Goal: Transaction & Acquisition: Purchase product/service

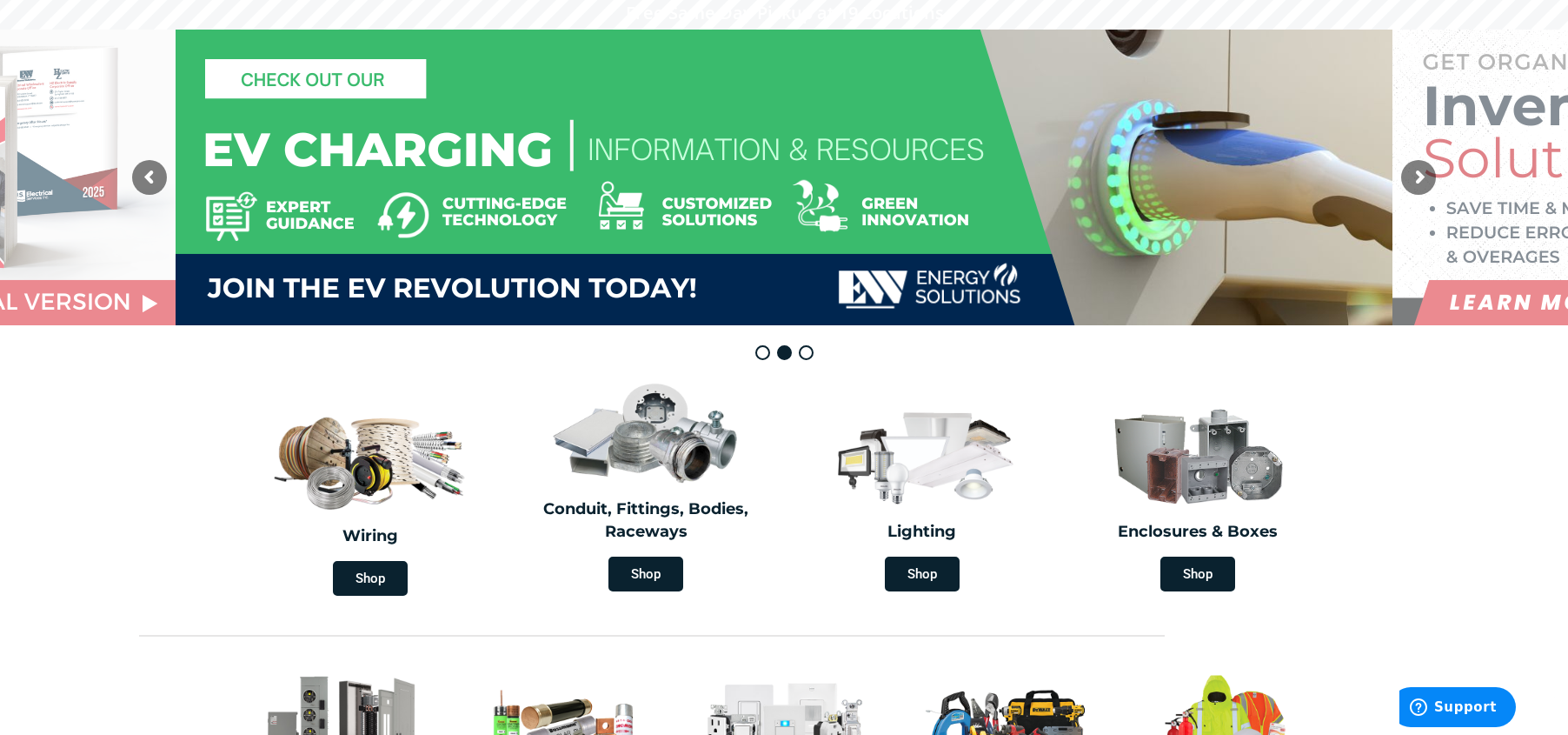
scroll to position [174, 0]
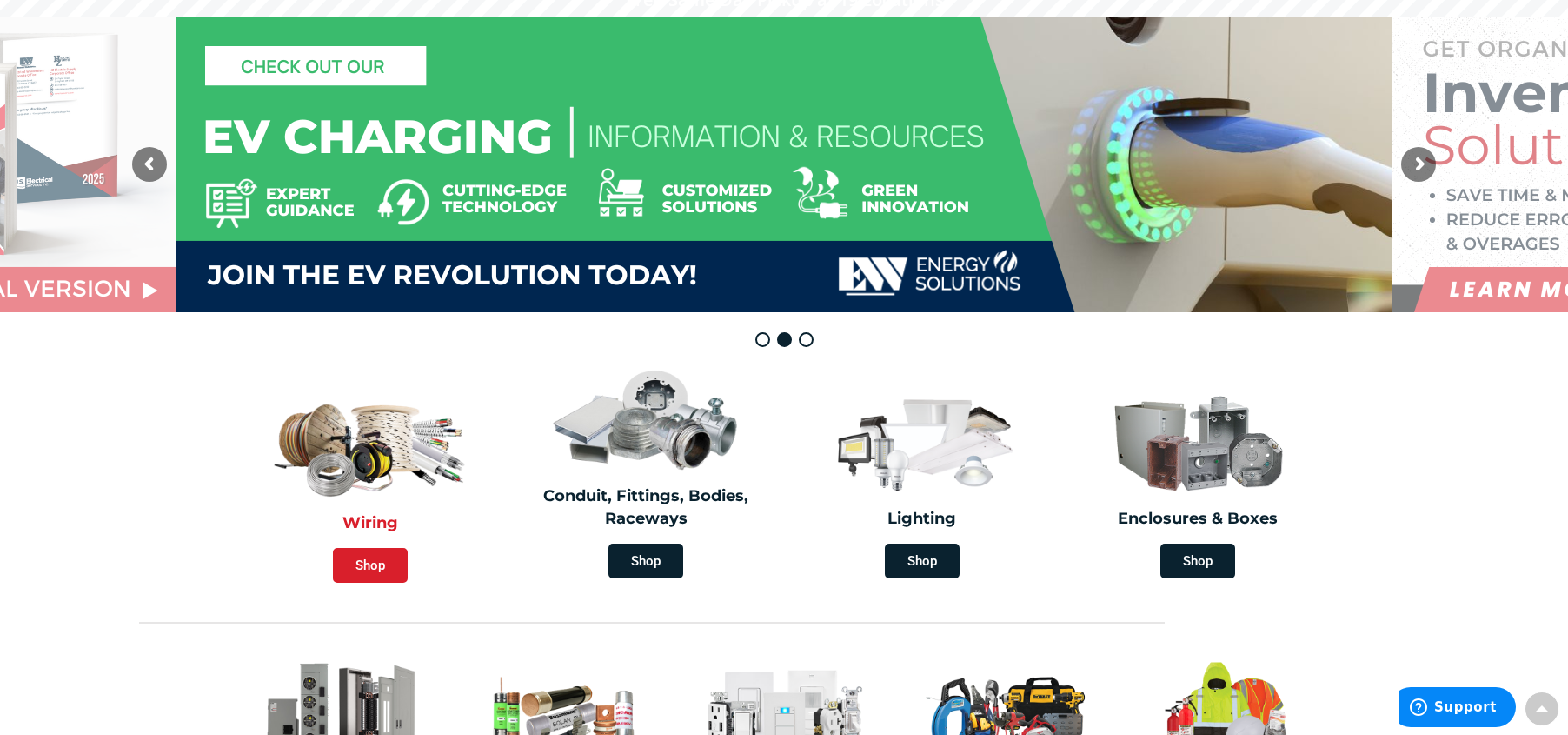
click at [378, 547] on span "Shop" at bounding box center [371, 564] width 75 height 35
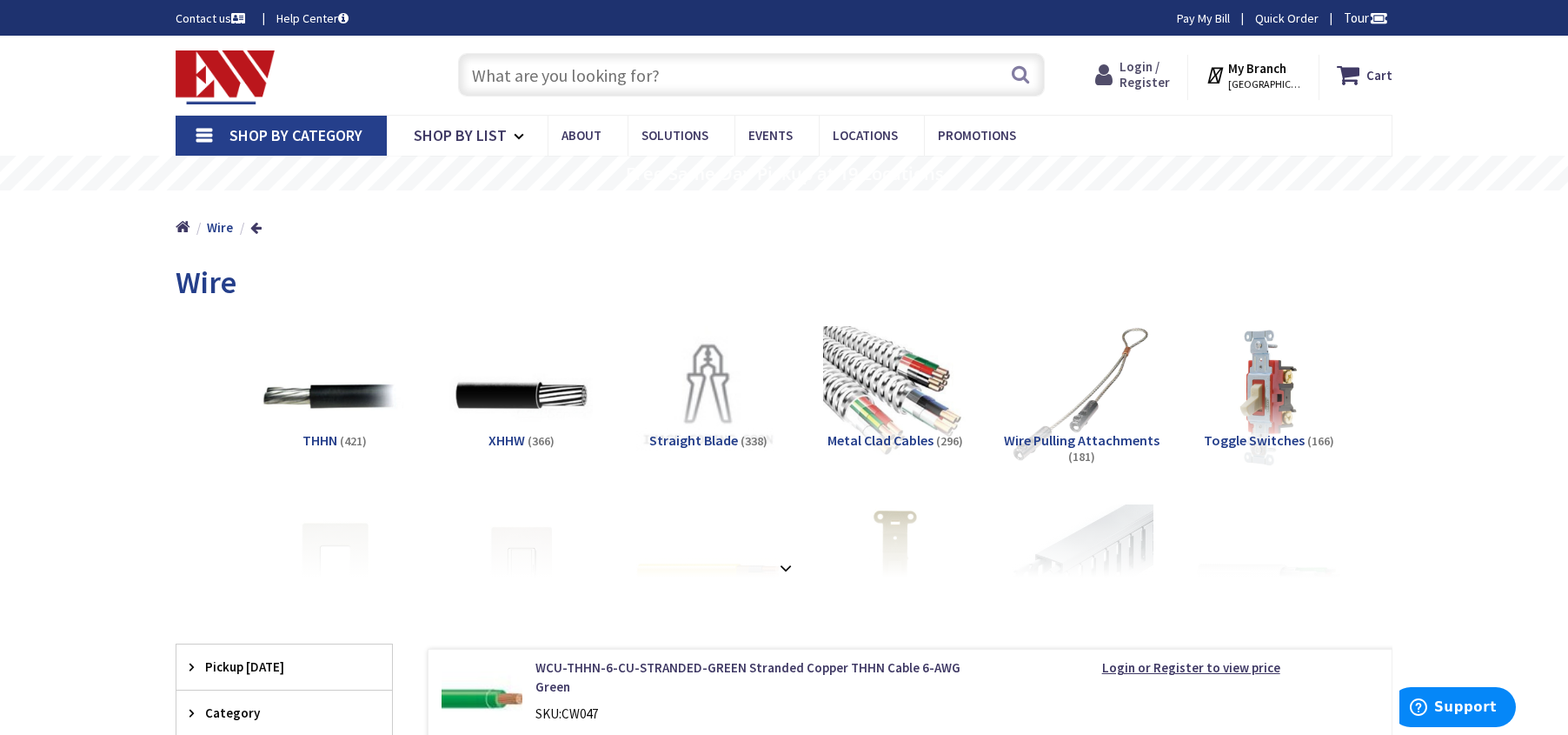
click at [1136, 78] on span "Login / Register" at bounding box center [1145, 74] width 50 height 32
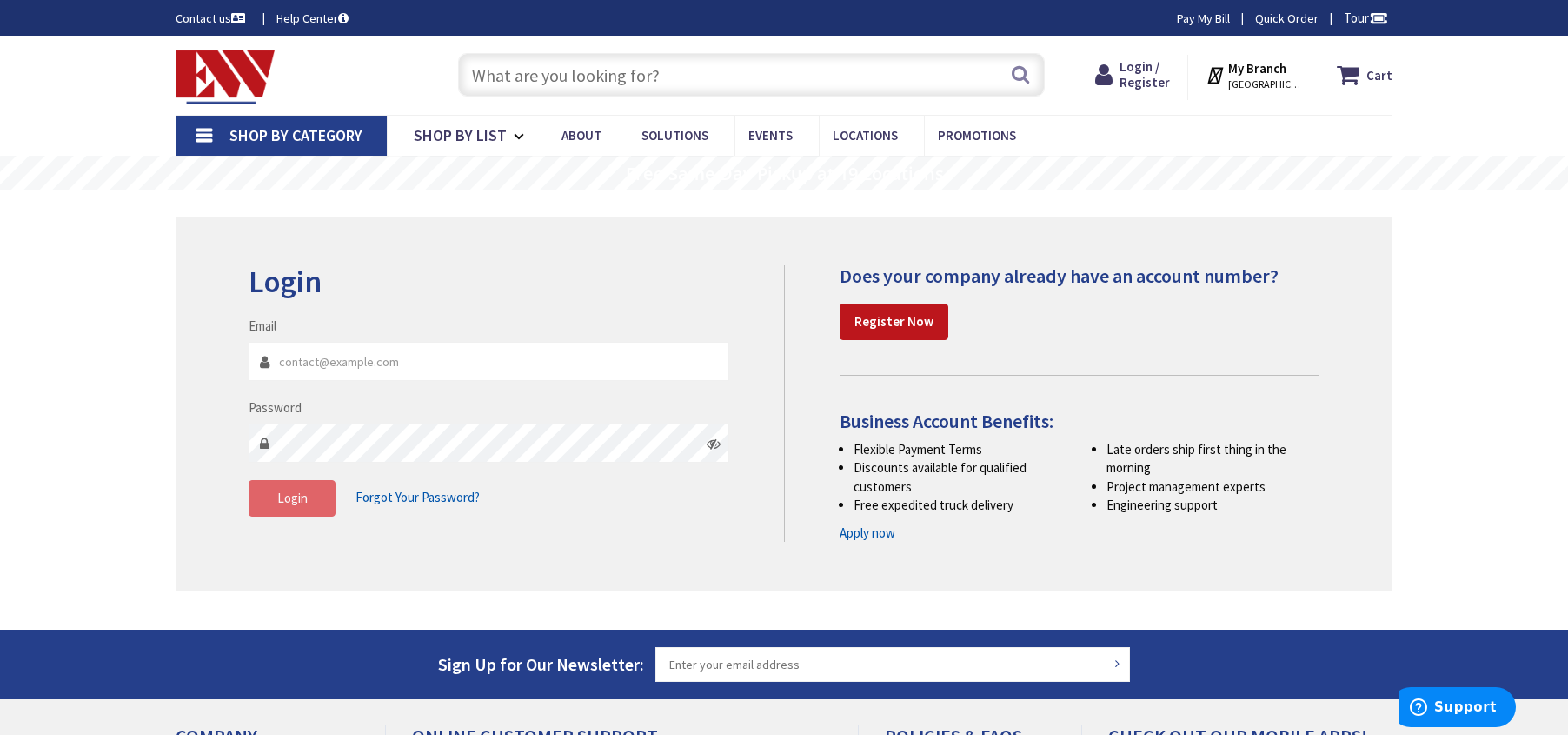
type input "[EMAIL_ADDRESS][DOMAIN_NAME]"
click at [299, 500] on span "Login" at bounding box center [292, 498] width 31 height 17
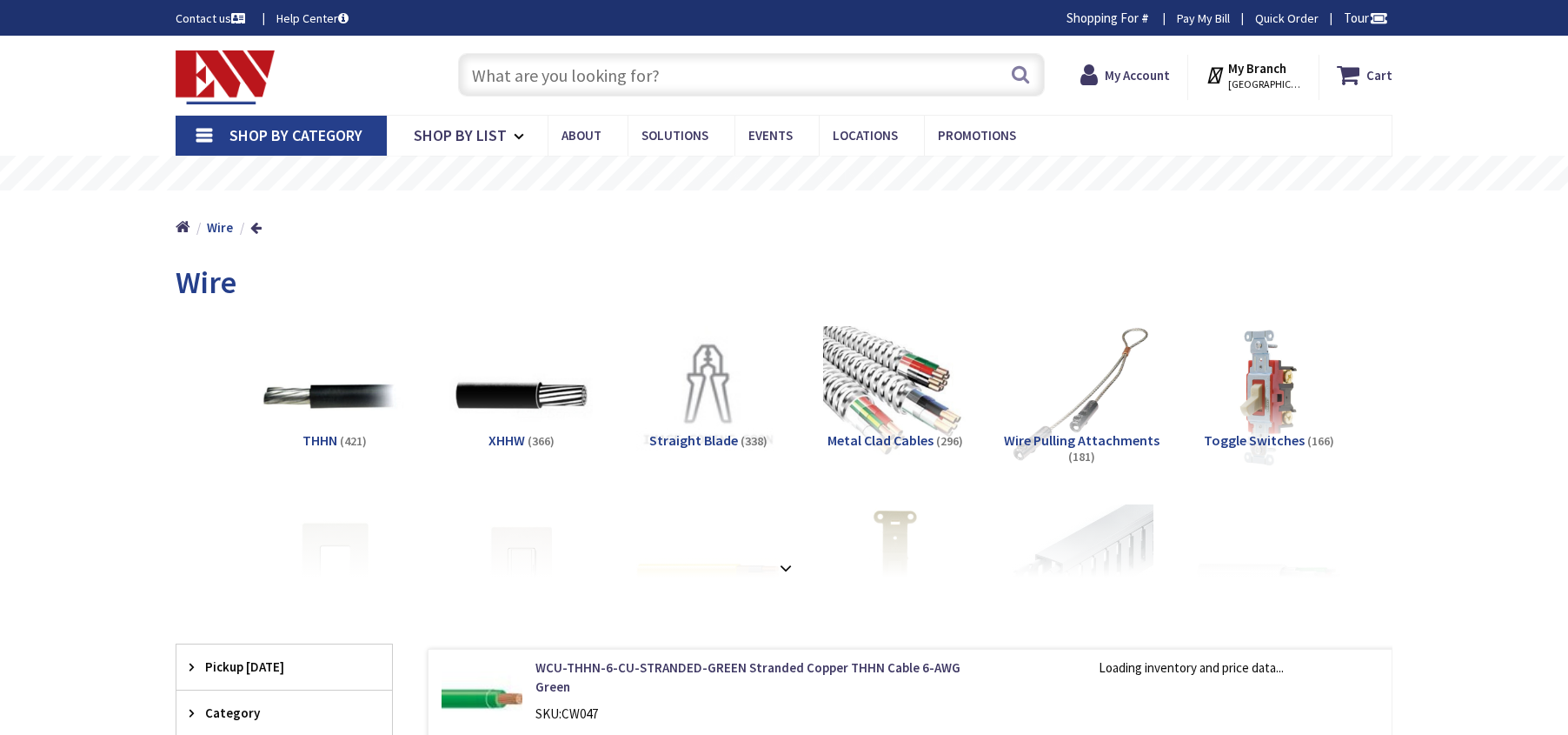
click at [817, 73] on input "text" at bounding box center [752, 75] width 586 height 44
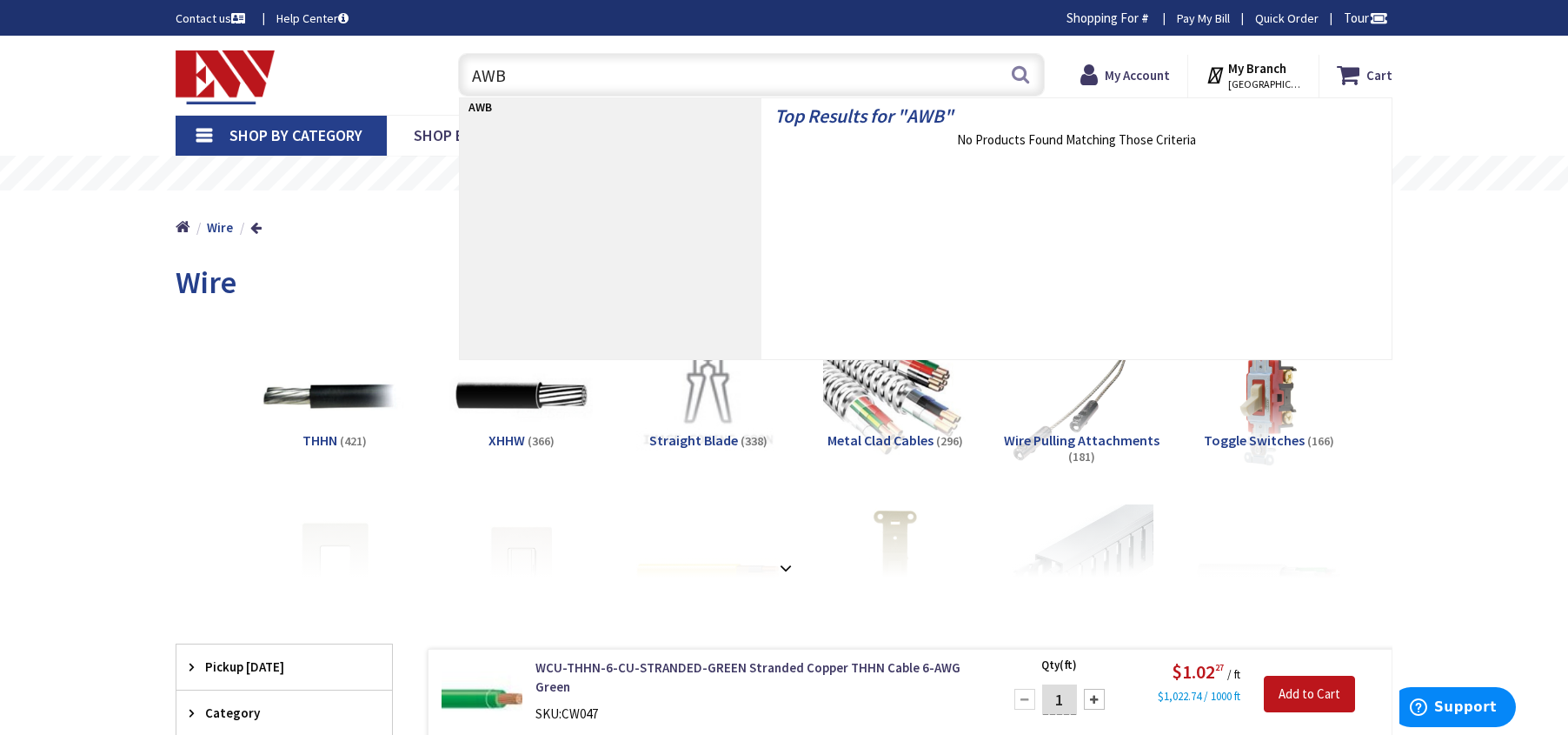
type input "AWB6"
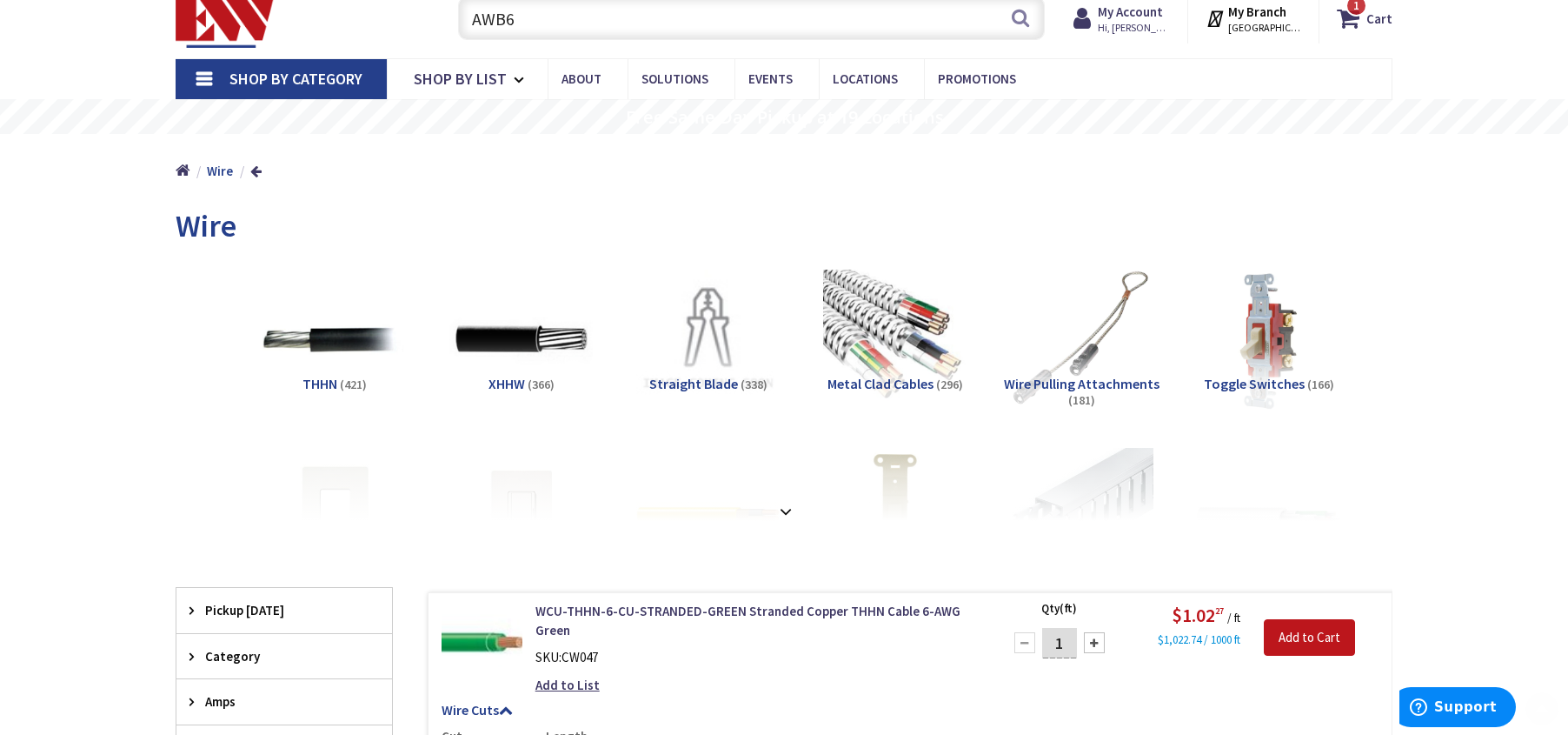
scroll to position [261, 0]
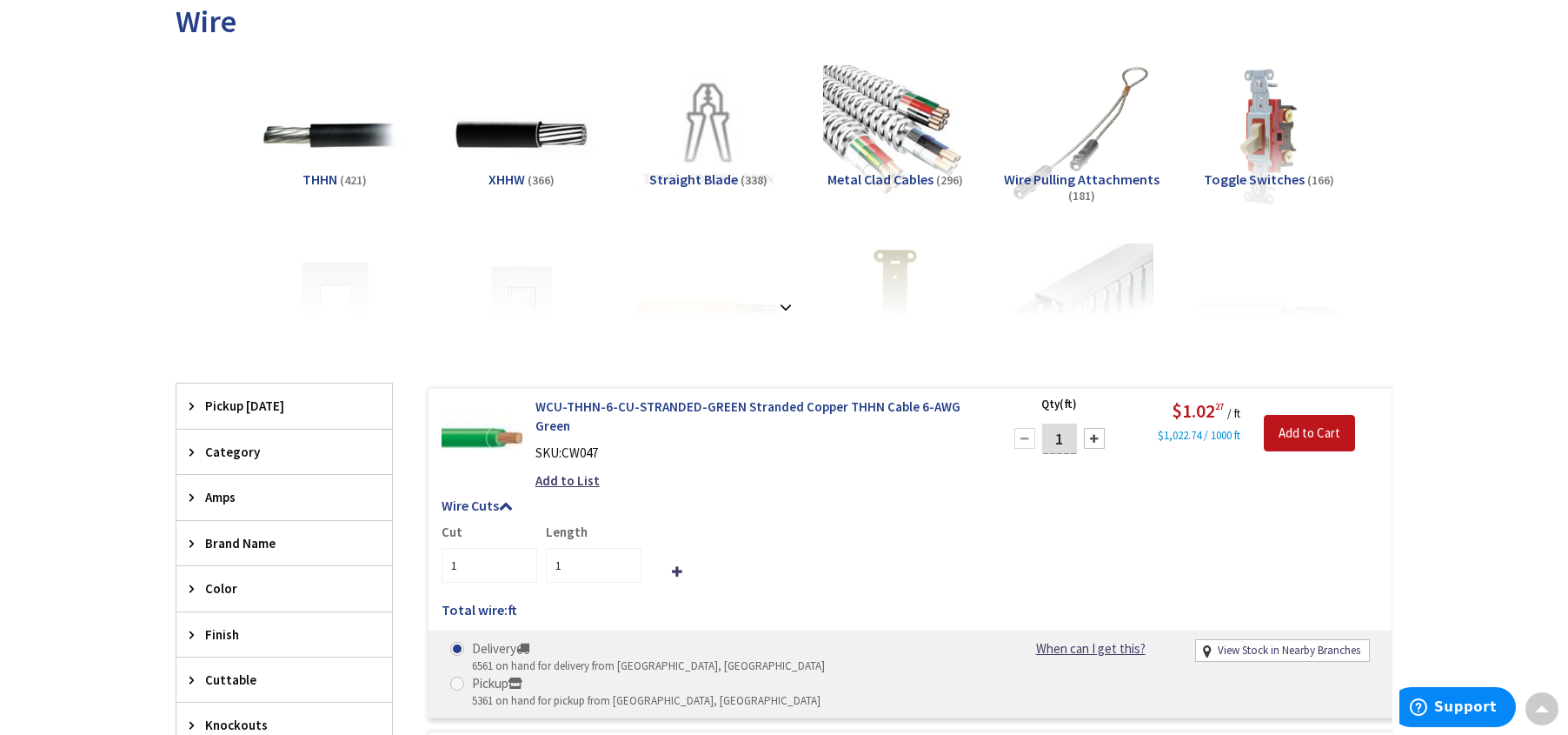
scroll to position [263, 0]
click at [758, 400] on link "WCU-THHN-6-CU-STRANDED-GREEN Stranded Copper THHN Cable 6-AWG Green" at bounding box center [756, 416] width 443 height 37
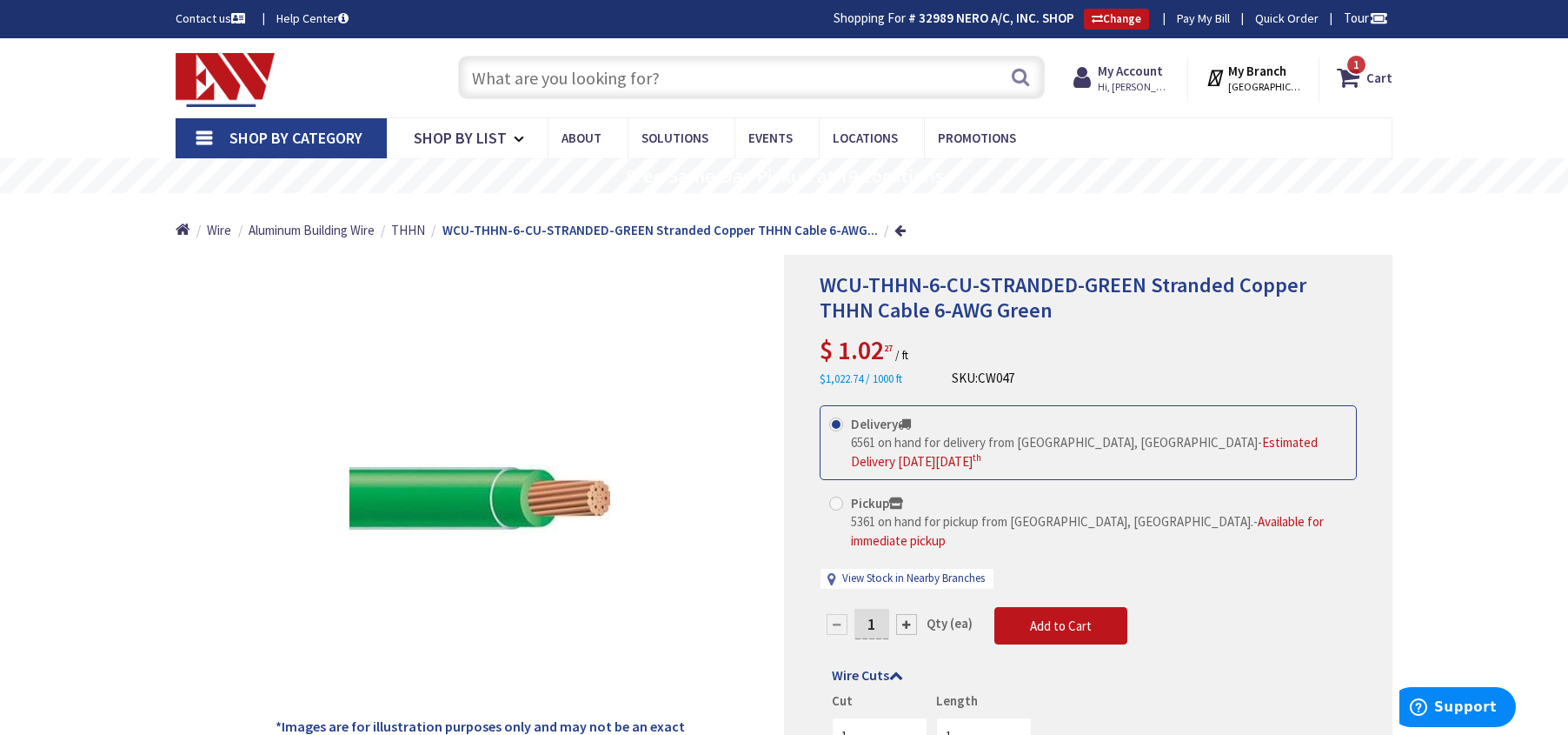
click at [753, 540] on div "*Images are for illustration purposes only and may not be an exact representati…" at bounding box center [480, 544] width 609 height 578
